Goal: Task Accomplishment & Management: Use online tool/utility

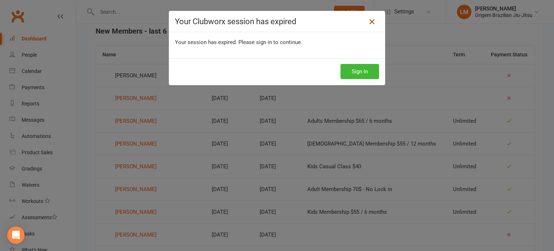
click at [371, 22] on icon at bounding box center [372, 21] width 9 height 9
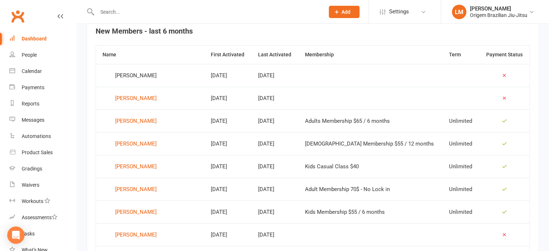
click at [31, 38] on div "Dashboard" at bounding box center [34, 39] width 25 height 6
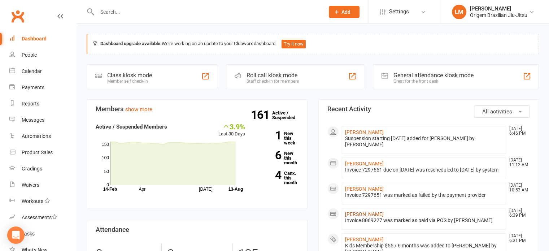
click at [357, 217] on link "[PERSON_NAME]" at bounding box center [364, 214] width 39 height 6
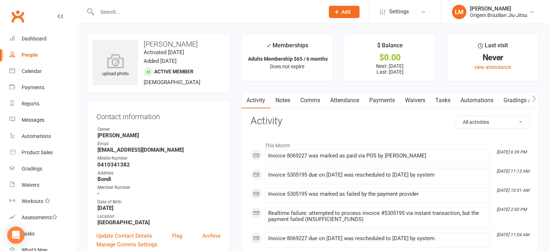
drag, startPoint x: 389, startPoint y: 96, endPoint x: 390, endPoint y: 101, distance: 4.7
click at [389, 96] on link "Payments" at bounding box center [382, 100] width 36 height 17
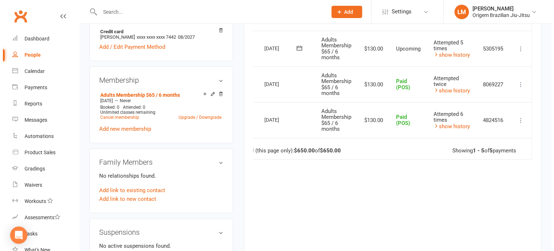
scroll to position [216, 0]
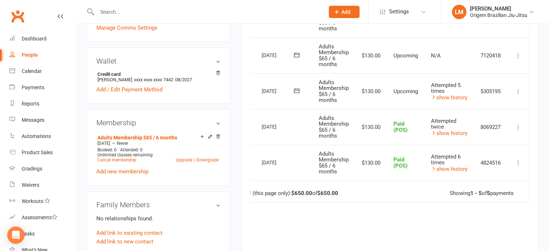
click at [518, 89] on icon at bounding box center [517, 91] width 7 height 7
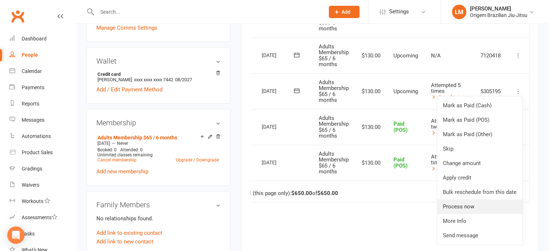
click at [474, 202] on link "Process now" at bounding box center [479, 206] width 85 height 14
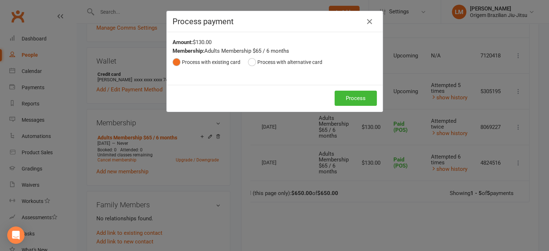
scroll to position [0, 17]
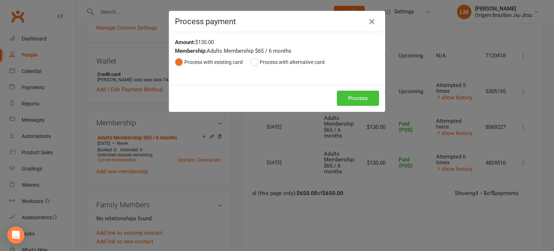
click at [354, 101] on button "Process" at bounding box center [358, 98] width 42 height 15
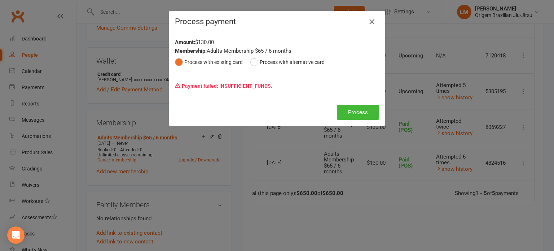
click at [371, 21] on icon "button" at bounding box center [372, 21] width 9 height 9
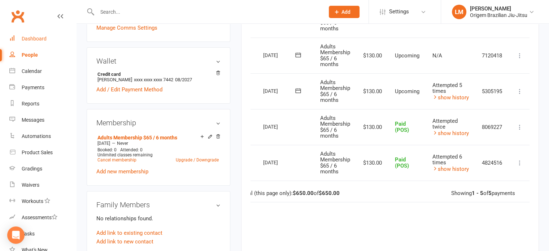
click at [34, 38] on div "Dashboard" at bounding box center [34, 39] width 25 height 6
